Goal: Task Accomplishment & Management: Manage account settings

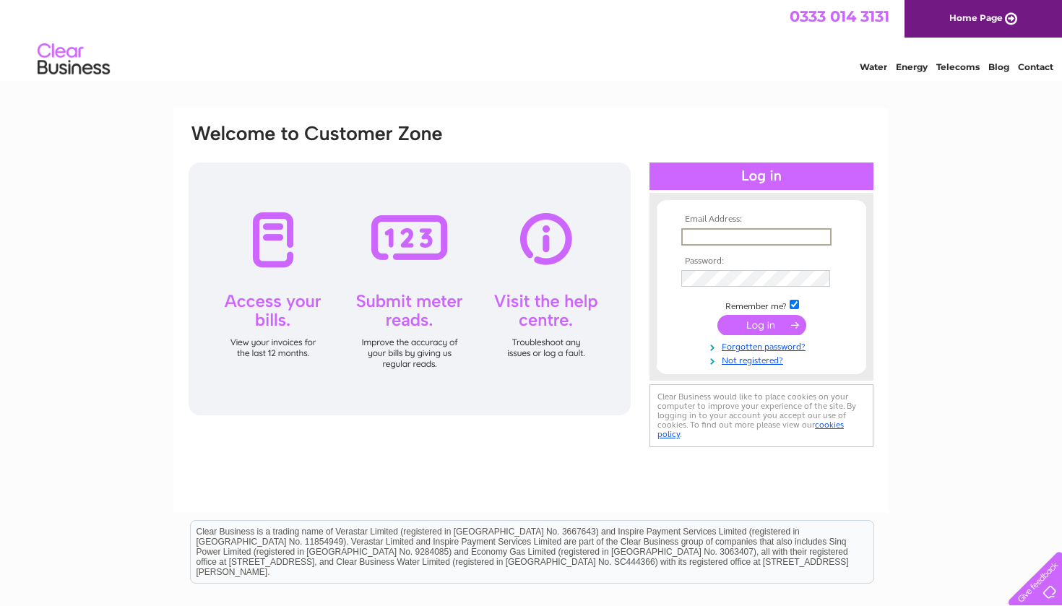
click at [720, 233] on input "text" at bounding box center [756, 236] width 150 height 17
click at [259, 348] on div at bounding box center [410, 289] width 442 height 253
click at [251, 353] on div at bounding box center [410, 289] width 442 height 253
click at [736, 237] on input "text" at bounding box center [755, 236] width 149 height 16
type input "mail@anil.me"
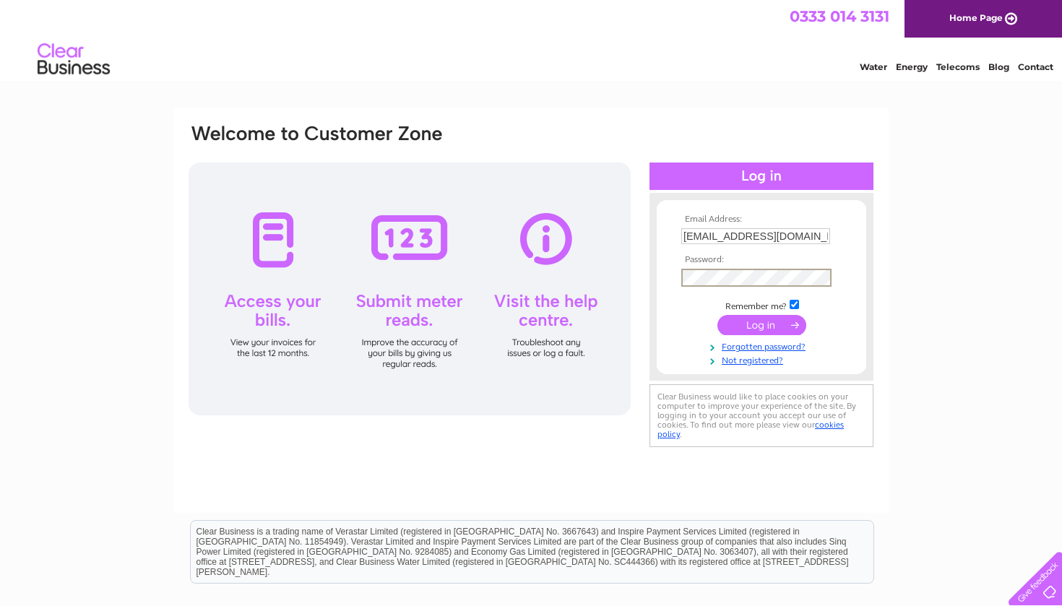
click at [762, 324] on input "submit" at bounding box center [762, 325] width 89 height 20
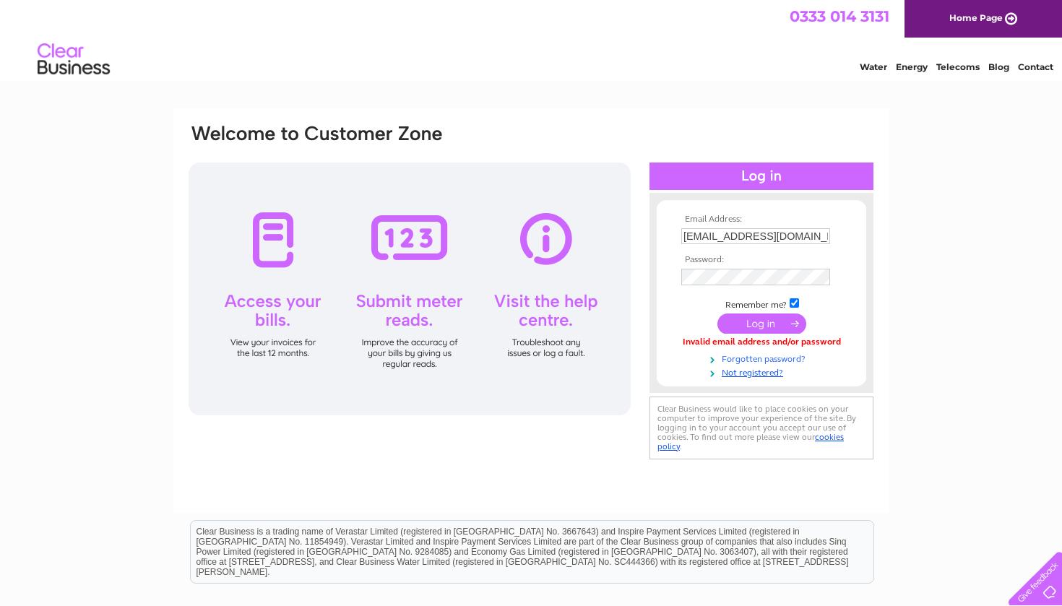
click at [752, 357] on link "Forgotten password?" at bounding box center [763, 358] width 164 height 14
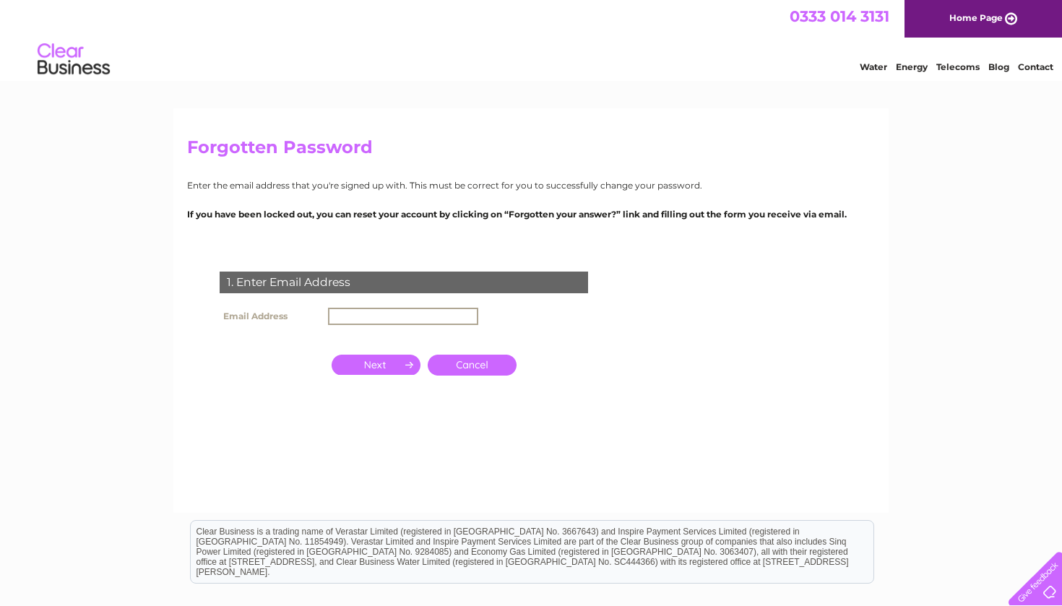
click at [399, 317] on input "text" at bounding box center [403, 316] width 150 height 17
type input "[EMAIL_ADDRESS][DOMAIN_NAME]"
click at [388, 361] on input "button" at bounding box center [376, 363] width 89 height 20
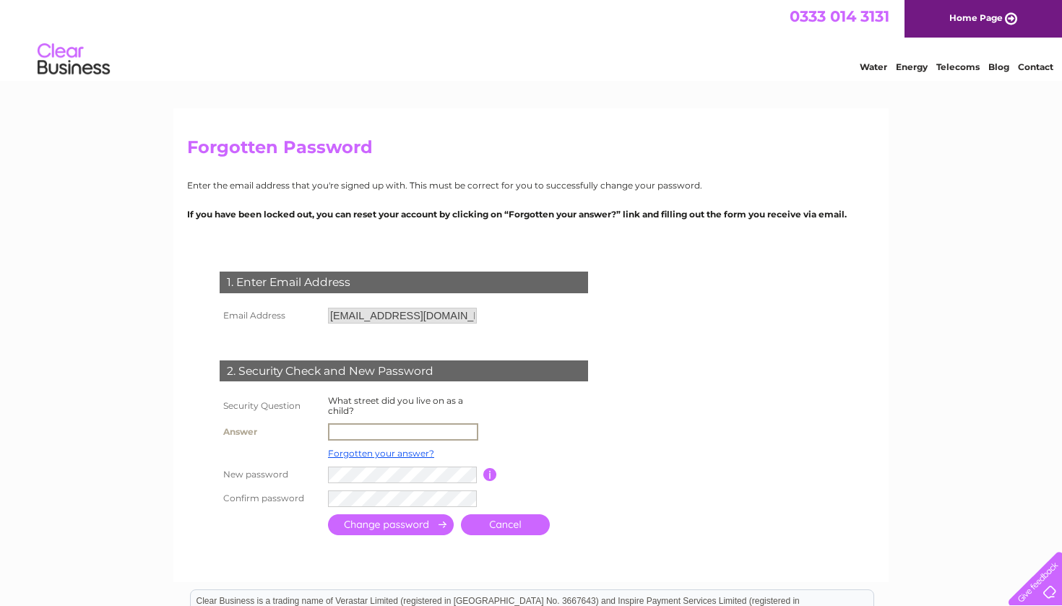
click at [381, 431] on input "text" at bounding box center [403, 431] width 150 height 17
click at [347, 431] on input "ball street" at bounding box center [403, 431] width 150 height 17
type input "baliol street"
click at [429, 552] on div at bounding box center [406, 552] width 439 height 29
click at [427, 528] on input "submit" at bounding box center [391, 523] width 126 height 21
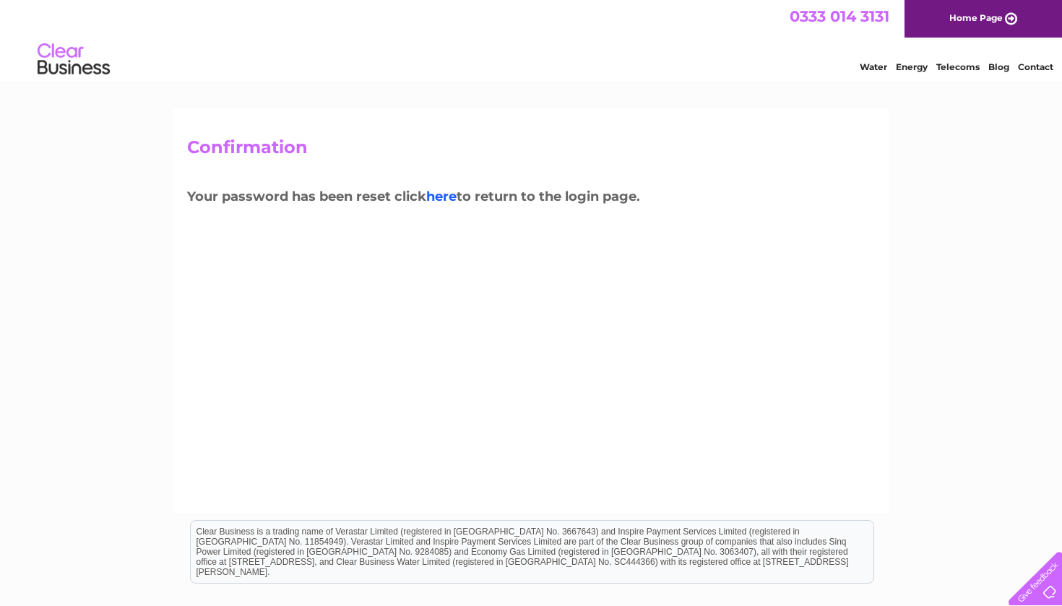
click at [440, 200] on link "here" at bounding box center [441, 197] width 30 height 16
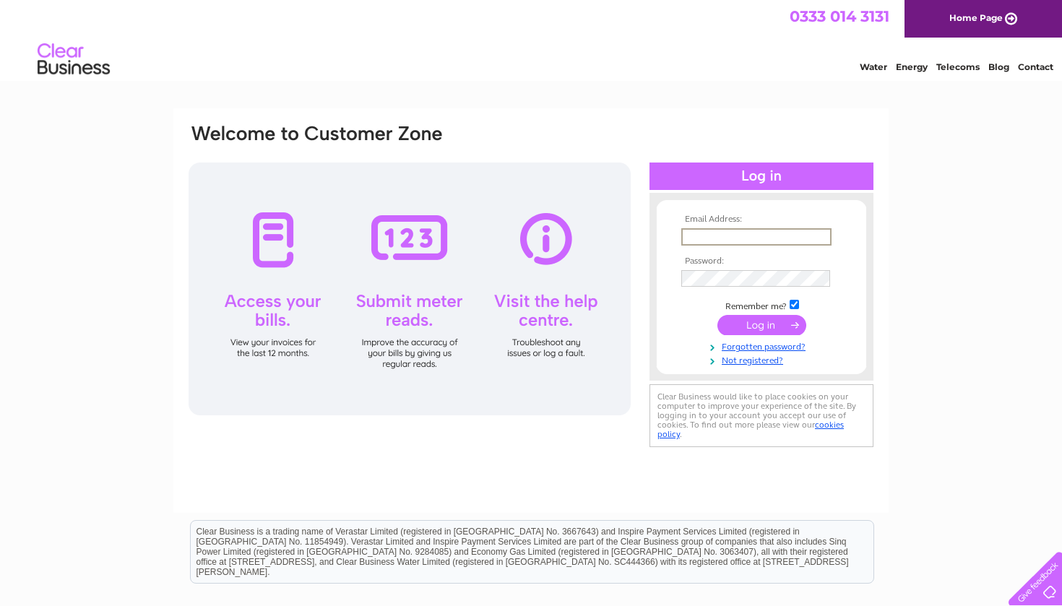
type input "[EMAIL_ADDRESS][DOMAIN_NAME]"
click at [762, 324] on input "submit" at bounding box center [762, 325] width 89 height 20
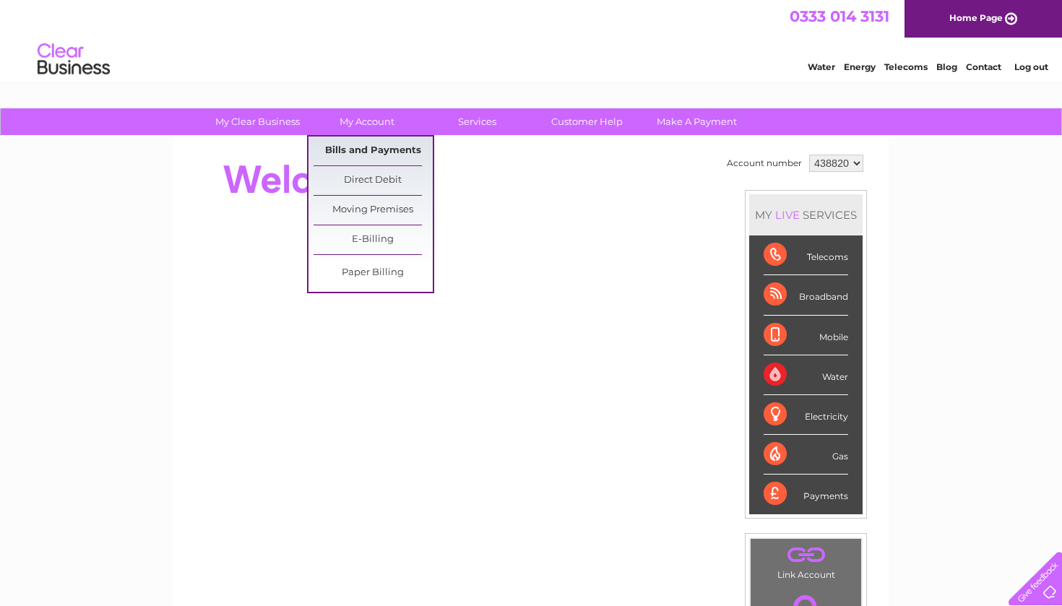
click at [373, 147] on link "Bills and Payments" at bounding box center [373, 151] width 119 height 29
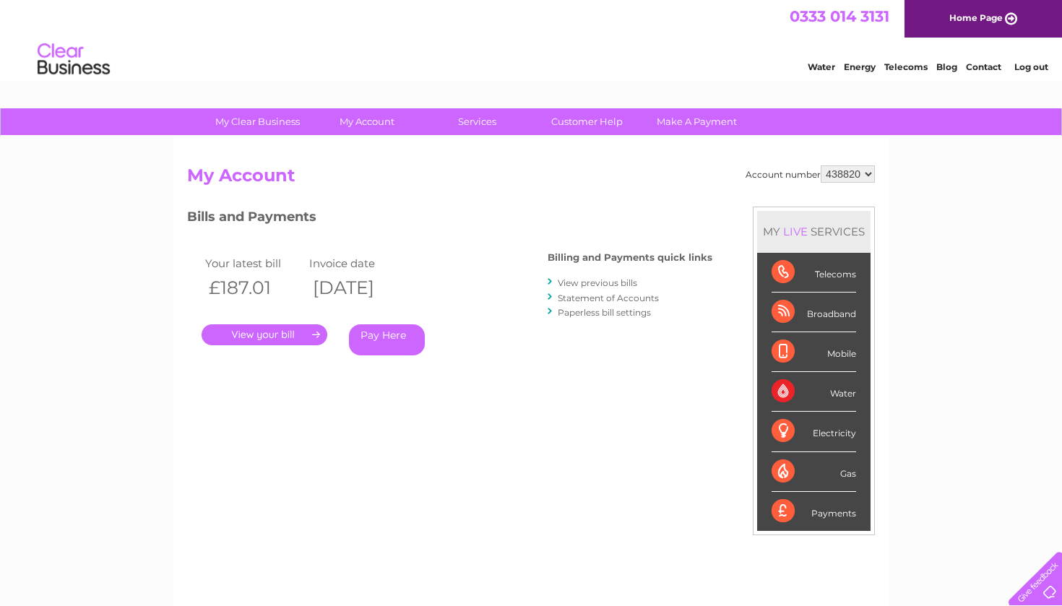
click at [843, 398] on div "Water" at bounding box center [814, 392] width 85 height 40
click at [780, 392] on div "Water" at bounding box center [814, 392] width 85 height 40
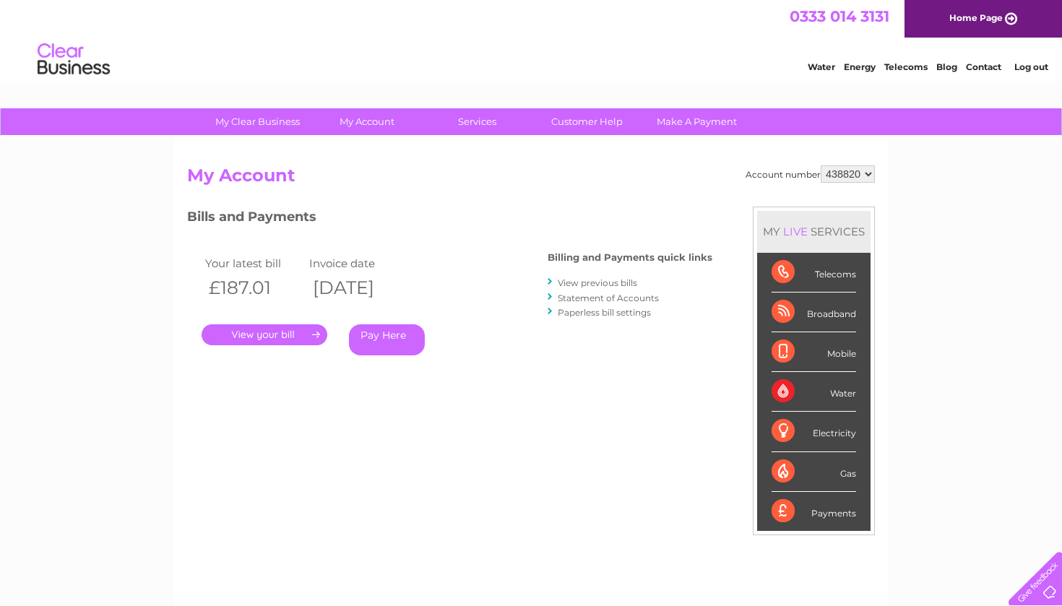
click at [780, 392] on div "Water" at bounding box center [814, 392] width 85 height 40
click at [783, 434] on div "Electricity" at bounding box center [814, 432] width 85 height 40
click at [785, 470] on div "Gas" at bounding box center [814, 472] width 85 height 40
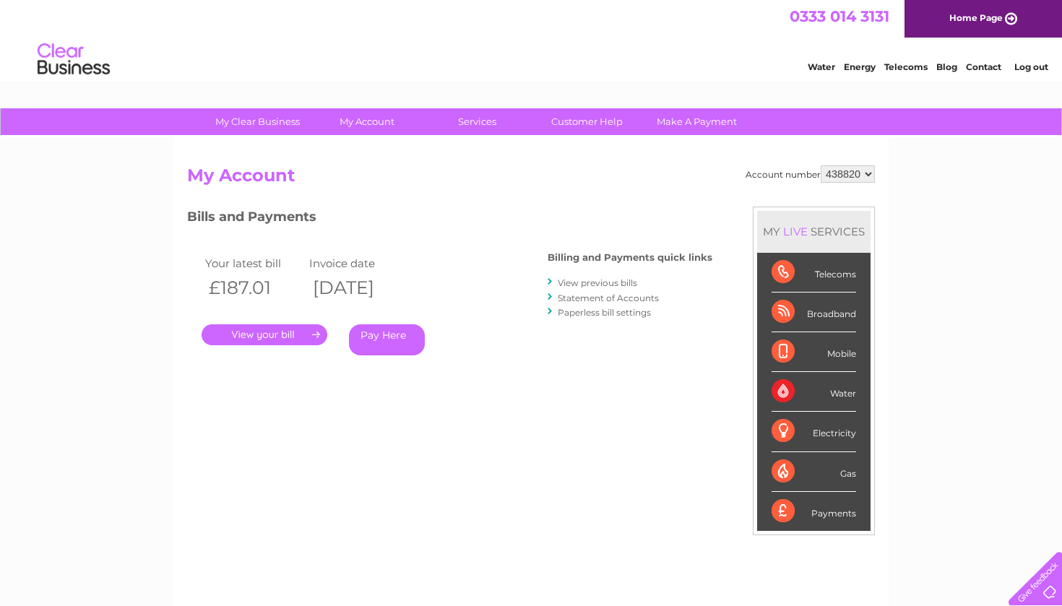
click at [785, 470] on div "Gas" at bounding box center [814, 472] width 85 height 40
click at [625, 293] on link "Statement of Accounts" at bounding box center [608, 298] width 101 height 11
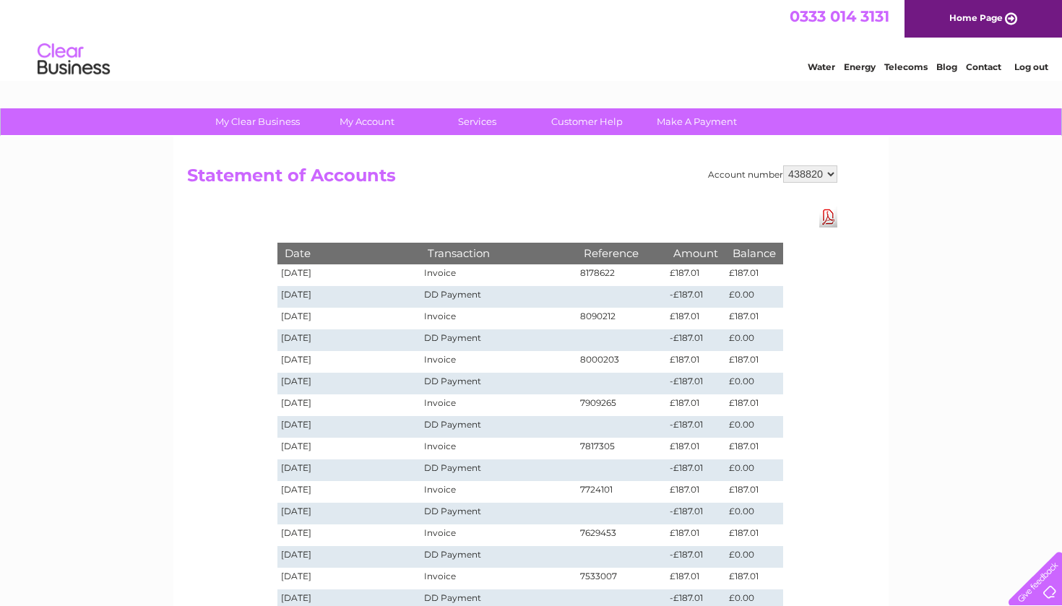
click at [830, 185] on h2 "Statement of Accounts" at bounding box center [512, 178] width 650 height 27
click at [1032, 61] on li "Log out" at bounding box center [1031, 67] width 43 height 18
click at [1030, 69] on link "Log out" at bounding box center [1032, 66] width 34 height 11
